Goal: Task Accomplishment & Management: Manage account settings

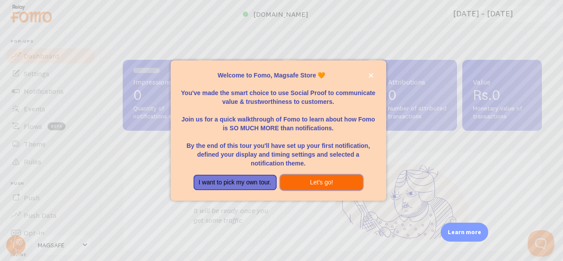
click at [293, 181] on button "Let's go!" at bounding box center [321, 183] width 83 height 16
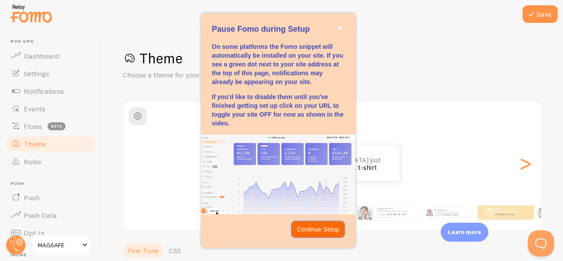
click at [312, 233] on p "Continue Setup" at bounding box center [318, 229] width 43 height 9
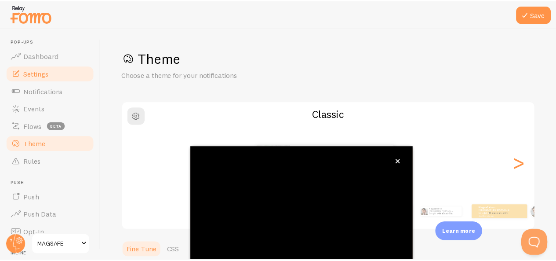
scroll to position [106, 0]
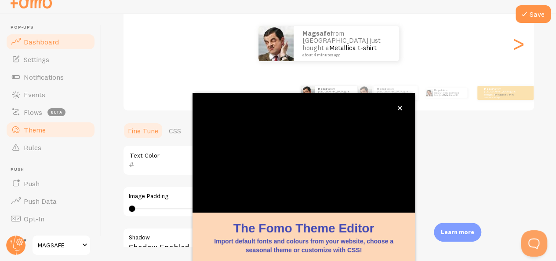
click at [53, 40] on span "Dashboard" at bounding box center [41, 41] width 35 height 9
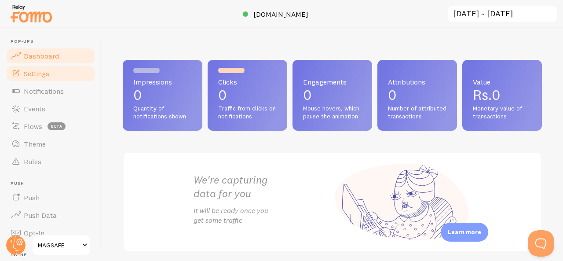
click at [40, 70] on span "Settings" at bounding box center [37, 73] width 26 height 9
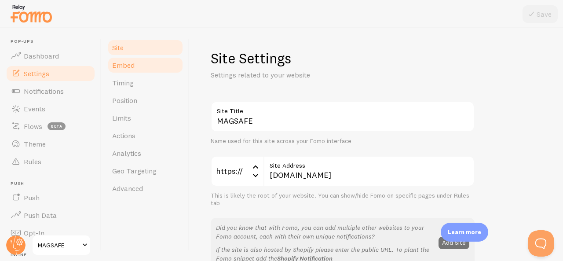
click at [143, 70] on link "Embed" at bounding box center [145, 65] width 77 height 18
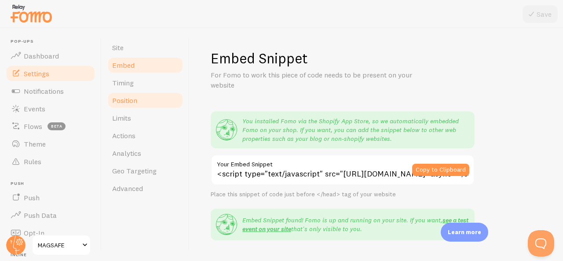
click at [143, 100] on link "Position" at bounding box center [145, 100] width 77 height 18
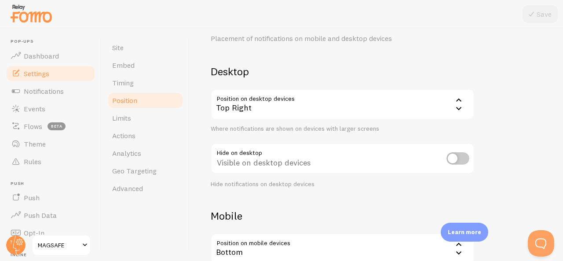
scroll to position [37, 0]
click at [457, 107] on icon at bounding box center [458, 107] width 5 height 3
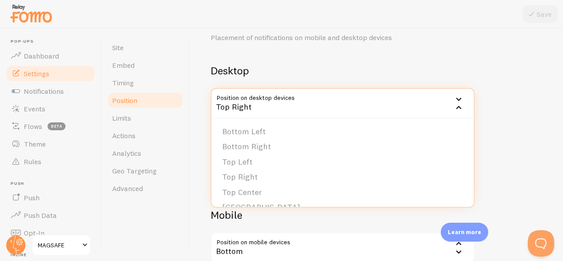
click at [457, 107] on icon at bounding box center [458, 107] width 5 height 3
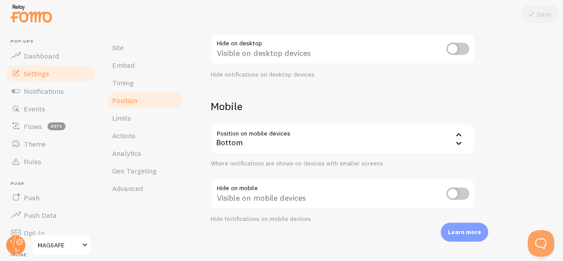
scroll to position [150, 0]
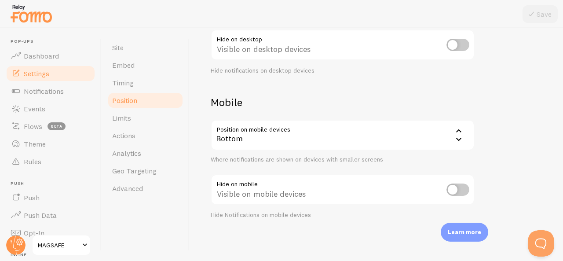
click at [461, 135] on icon at bounding box center [459, 131] width 11 height 11
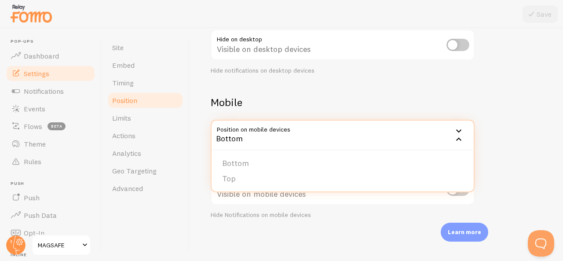
click at [392, 100] on h2 "Mobile" at bounding box center [343, 102] width 264 height 14
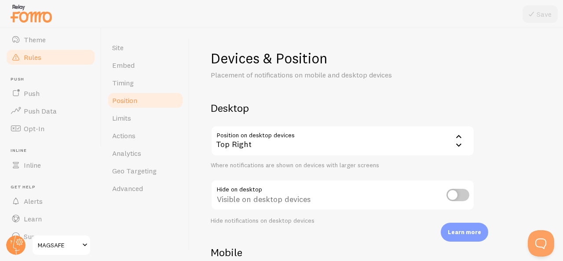
scroll to position [0, 0]
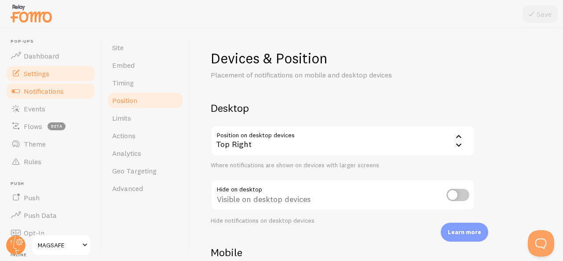
click at [39, 96] on link "Notifications" at bounding box center [50, 91] width 91 height 18
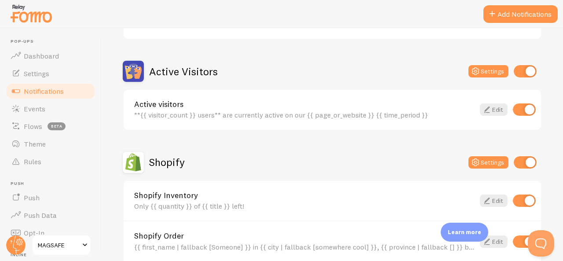
scroll to position [195, 0]
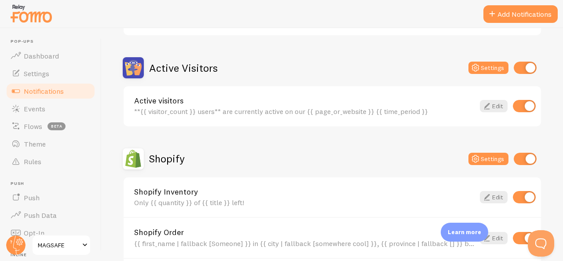
click at [307, 108] on div "**{{ visitor_count }} users** are currently active on our {{ page_or_website }}…" at bounding box center [304, 111] width 340 height 8
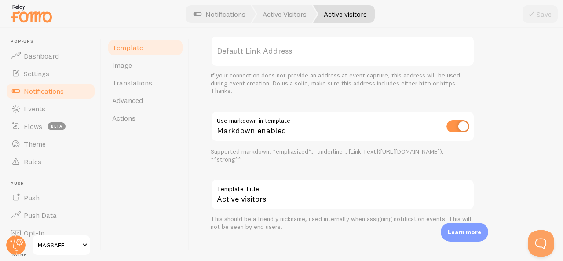
scroll to position [385, 0]
click at [237, 161] on div "Supported markdown: *emphasized*, _underline_, [Link Text]([URL][DOMAIN_NAME]),…" at bounding box center [343, 155] width 264 height 15
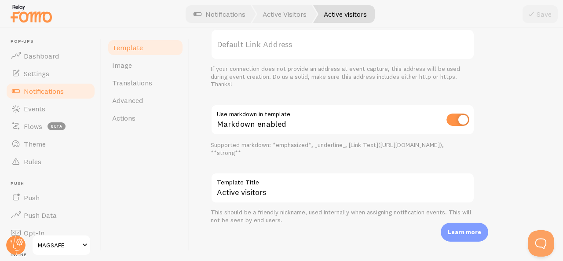
click at [226, 150] on div "Supported markdown: *emphasized*, _underline_, [Link Text]([URL][DOMAIN_NAME]),…" at bounding box center [343, 148] width 264 height 15
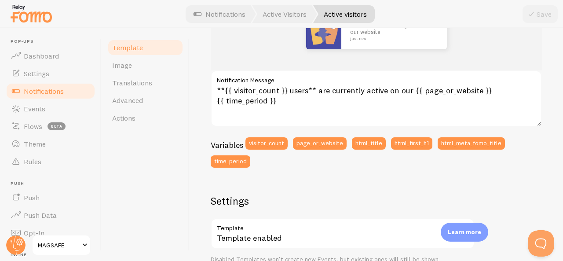
scroll to position [143, 0]
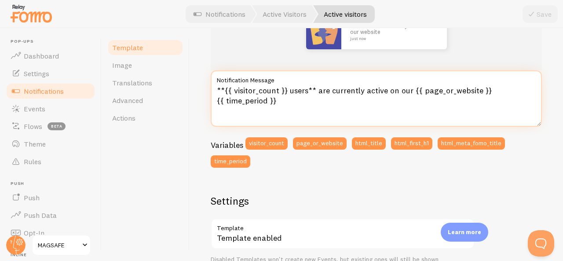
click at [229, 90] on textarea "**{{ visitor_count }} users** are currently active on our {{ page_or_website }}…" at bounding box center [376, 98] width 331 height 56
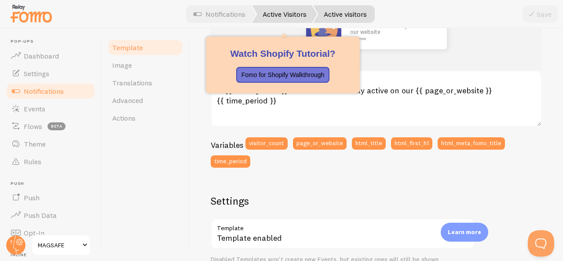
click at [280, 17] on link "Active Visitors" at bounding box center [284, 14] width 65 height 18
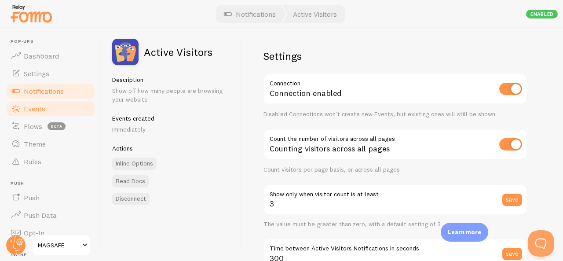
click at [42, 112] on span "Events" at bounding box center [35, 108] width 22 height 9
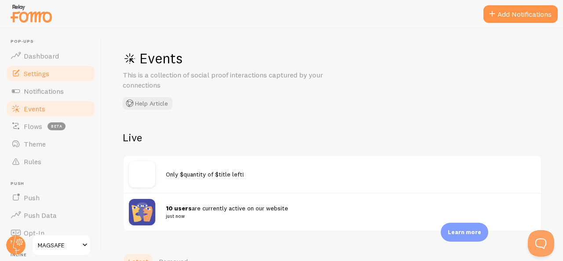
click at [63, 68] on link "Settings" at bounding box center [50, 74] width 91 height 18
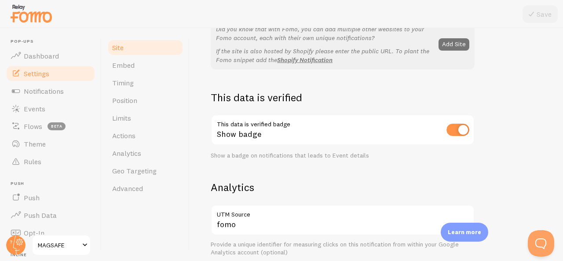
scroll to position [201, 0]
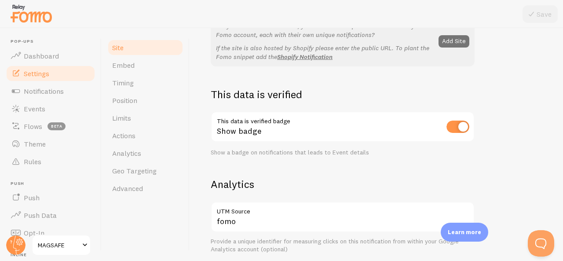
click at [288, 145] on div "MAGSAFE Site Title Name used for this site across your Fomo interface https:// …" at bounding box center [376, 197] width 331 height 595
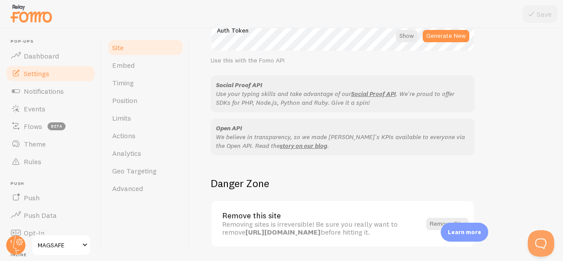
scroll to position [569, 0]
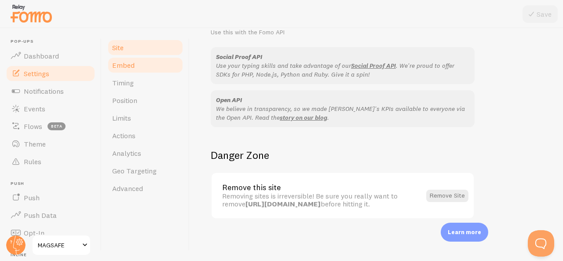
click at [146, 69] on link "Embed" at bounding box center [145, 65] width 77 height 18
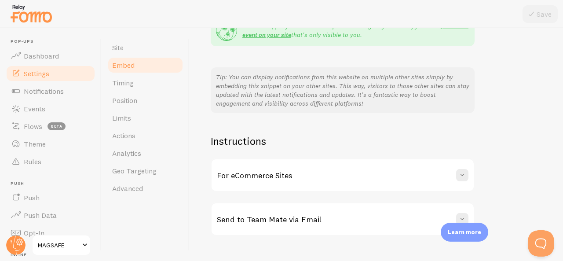
scroll to position [211, 0]
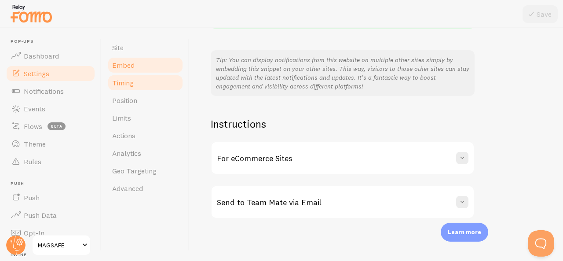
click at [163, 87] on link "Timing" at bounding box center [145, 83] width 77 height 18
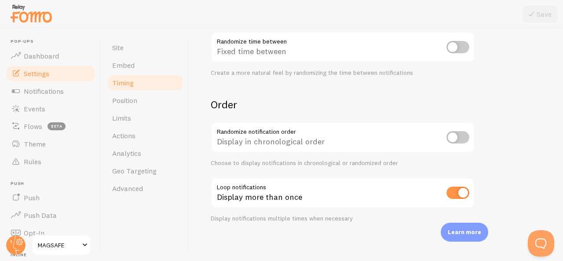
scroll to position [260, 0]
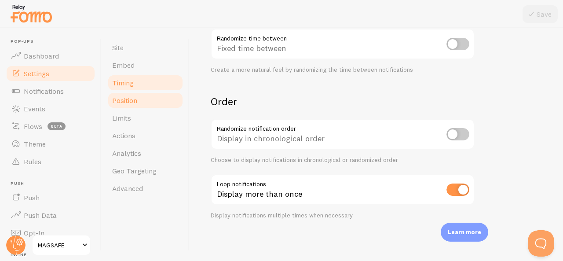
click at [142, 97] on link "Position" at bounding box center [145, 100] width 77 height 18
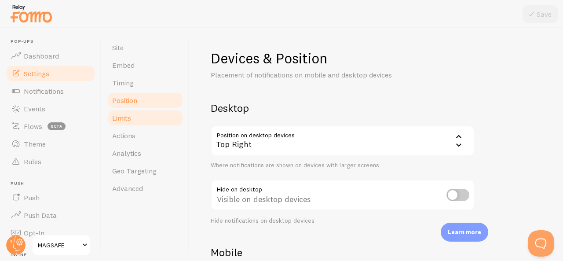
click at [139, 119] on link "Limits" at bounding box center [145, 118] width 77 height 18
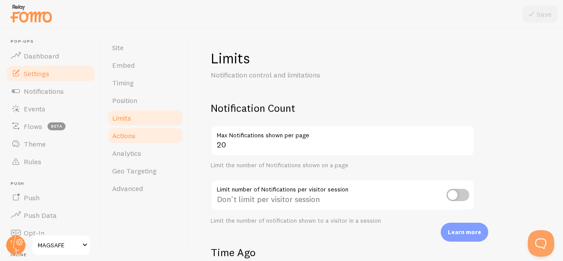
click at [128, 137] on span "Actions" at bounding box center [123, 135] width 23 height 9
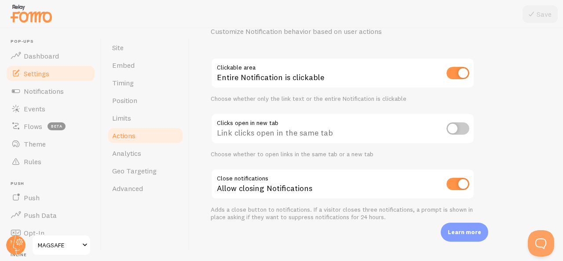
scroll to position [46, 0]
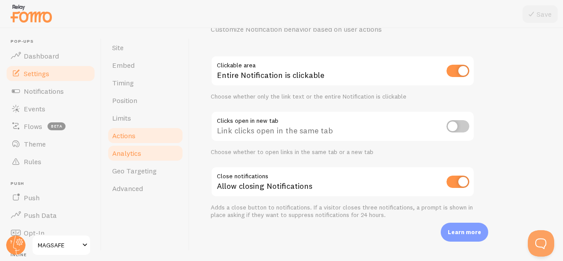
click at [151, 153] on link "Analytics" at bounding box center [145, 153] width 77 height 18
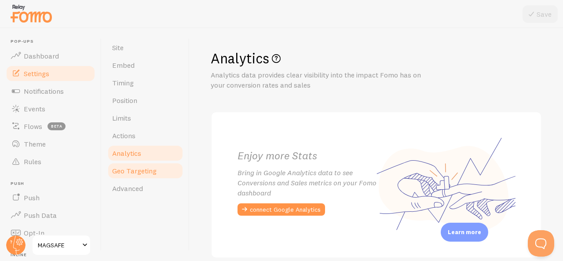
click at [148, 164] on link "Geo Targeting" at bounding box center [145, 171] width 77 height 18
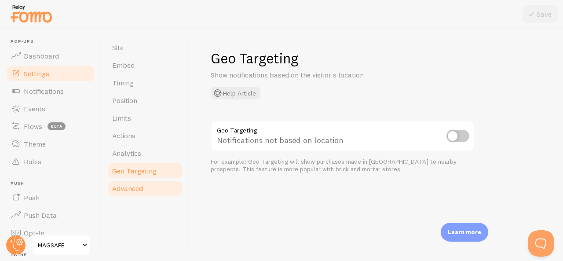
click at [139, 180] on link "Advanced" at bounding box center [145, 188] width 77 height 18
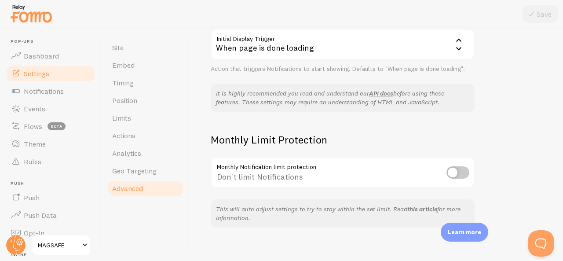
scroll to position [249, 0]
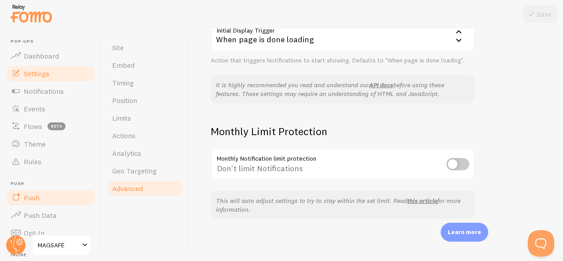
click at [27, 200] on span "Push" at bounding box center [32, 197] width 16 height 9
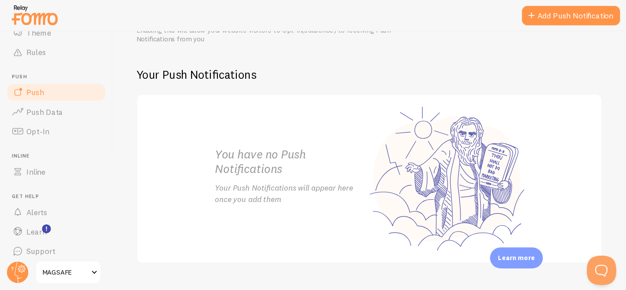
scroll to position [120, 0]
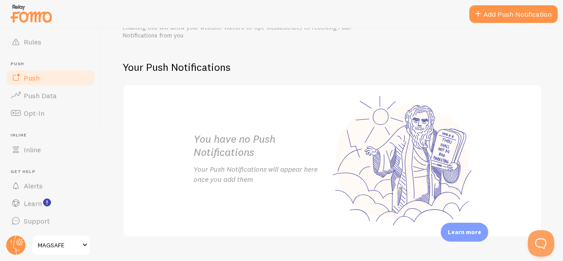
click at [61, 244] on span "MAGSAFE" at bounding box center [59, 245] width 42 height 11
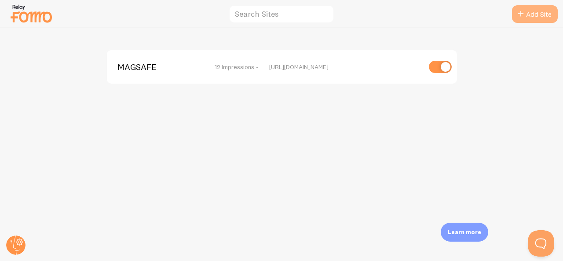
click at [531, 12] on link "Add Site" at bounding box center [535, 14] width 46 height 18
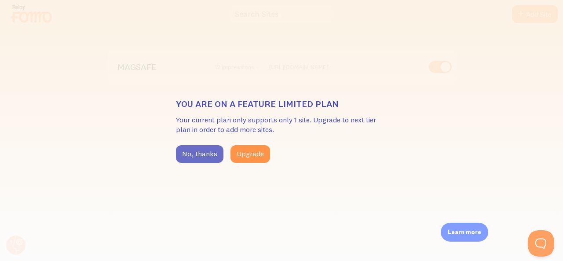
click at [200, 156] on button "No, thanks" at bounding box center [200, 154] width 48 height 18
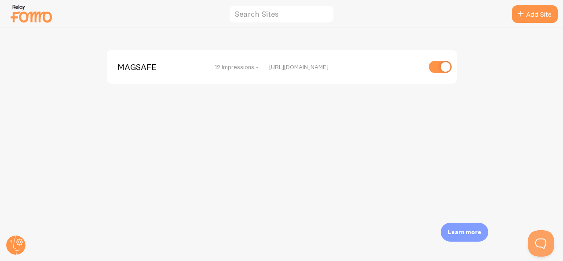
click at [377, 67] on div "[URL][DOMAIN_NAME]" at bounding box center [345, 67] width 152 height 8
